Goal: Find specific page/section: Find specific page/section

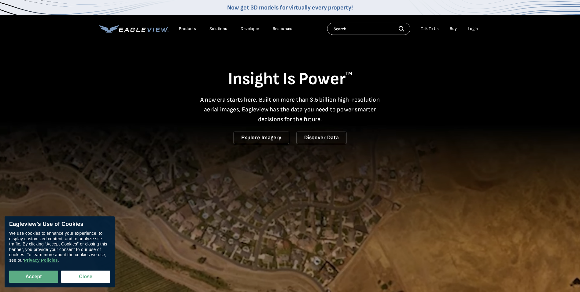
click at [475, 29] on div "Login" at bounding box center [473, 29] width 10 height 6
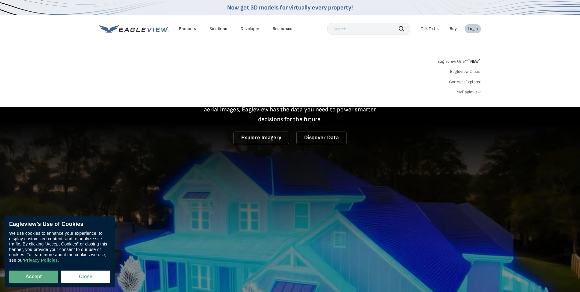
click at [474, 28] on div "Login" at bounding box center [473, 29] width 10 height 6
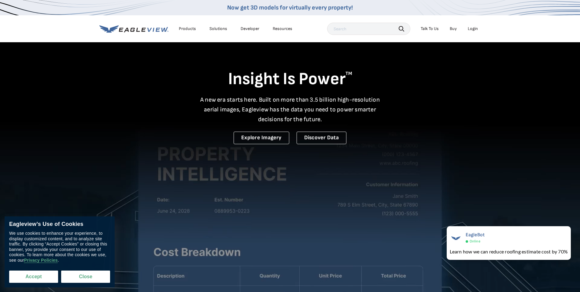
click at [40, 274] on button "Accept" at bounding box center [33, 276] width 49 height 12
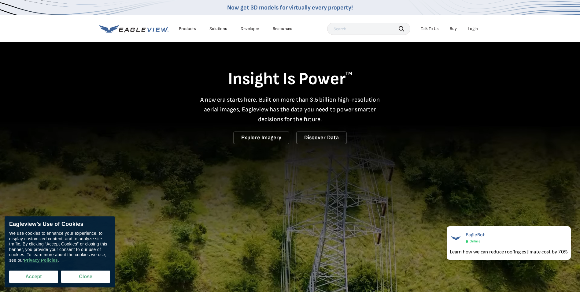
checkbox input "true"
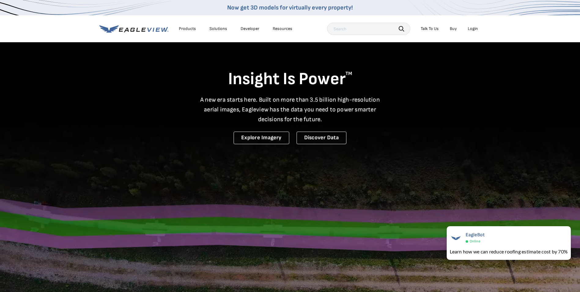
click at [352, 35] on div "Products Solutions Developer Resources Search Talk To Us Buy Login" at bounding box center [289, 28] width 381 height 27
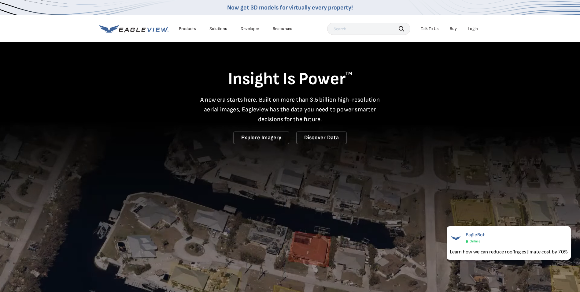
click at [359, 28] on input "text" at bounding box center [368, 29] width 83 height 12
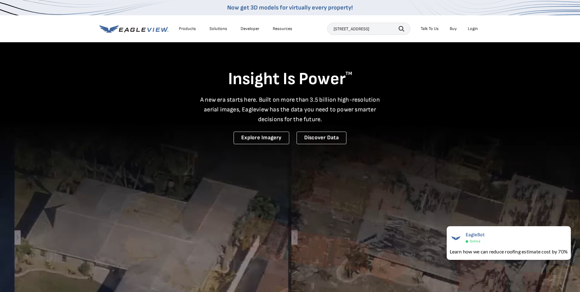
type input "[STREET_ADDRESS]"
